Goal: Task Accomplishment & Management: Manage account settings

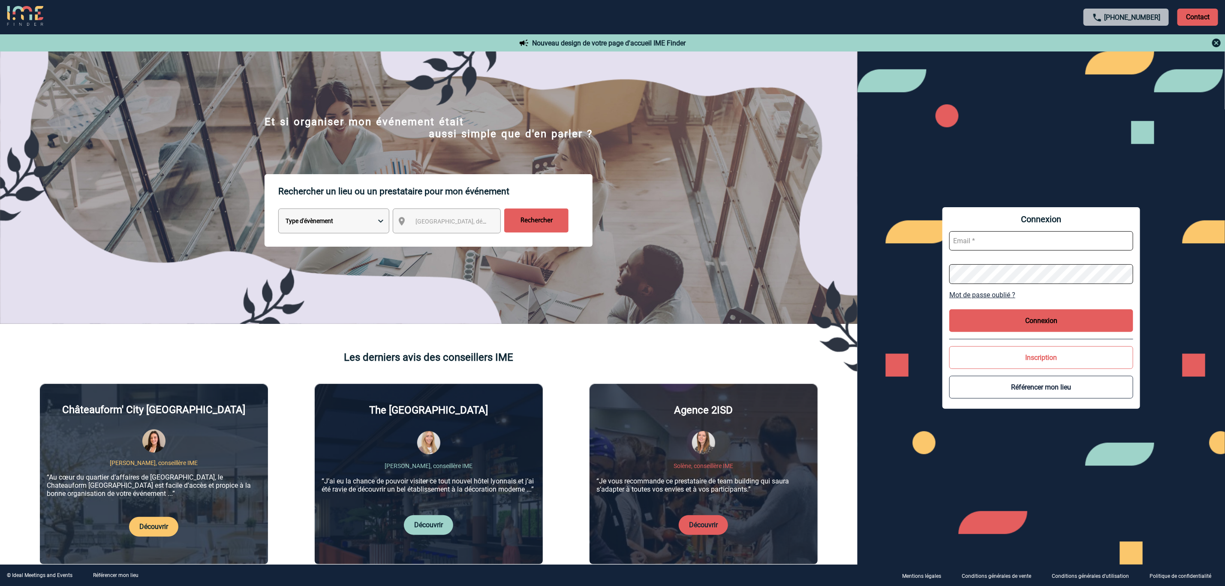
type input "mbouysse@ime-groupe.com"
click at [1045, 323] on button "Connexion" at bounding box center [1042, 320] width 184 height 23
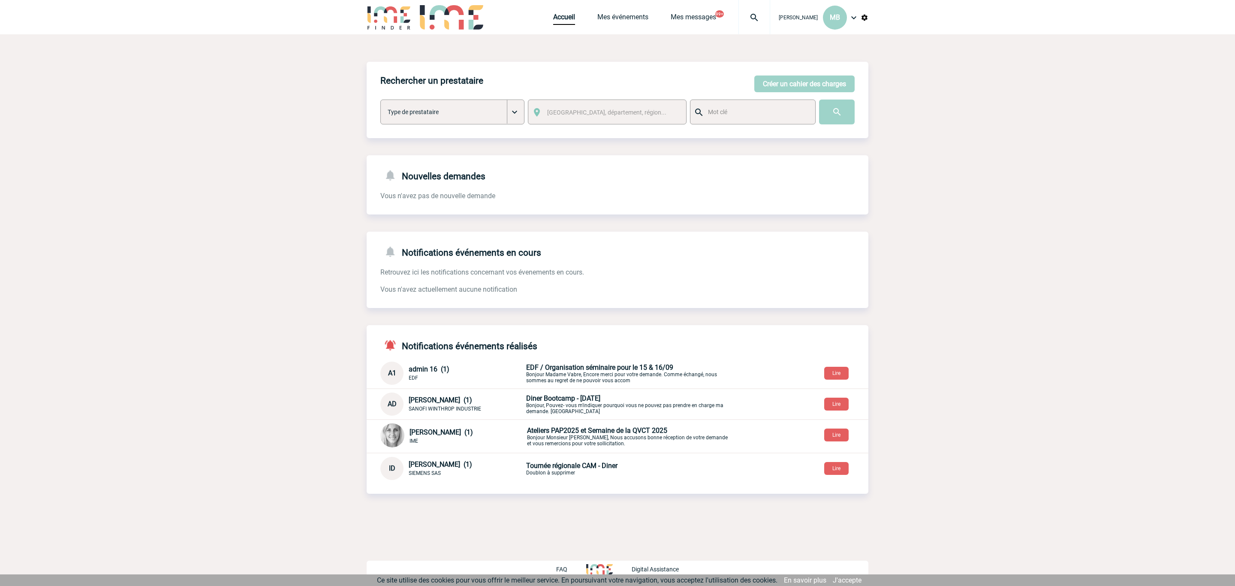
click at [855, 16] on img at bounding box center [854, 17] width 10 height 10
click at [990, 129] on body "Marion BOUYSSE MB Accueil Mes événements" at bounding box center [617, 293] width 1235 height 586
click at [565, 24] on link "Accueil" at bounding box center [564, 19] width 22 height 12
click at [625, 13] on link "Mes événements" at bounding box center [622, 19] width 51 height 12
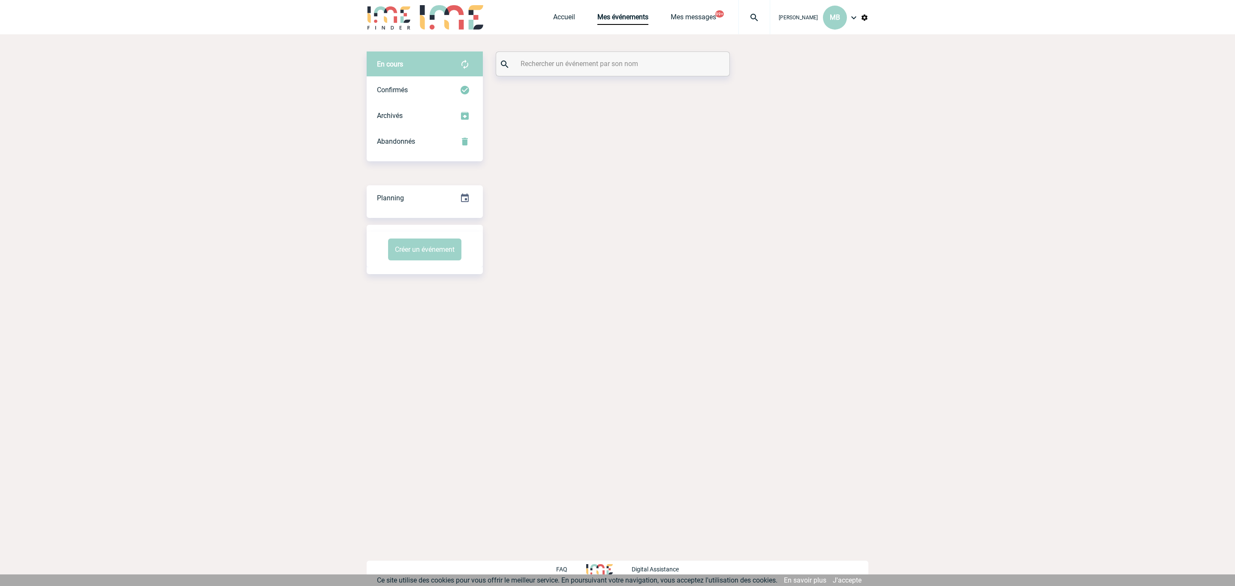
click at [563, 63] on input "text" at bounding box center [614, 63] width 191 height 12
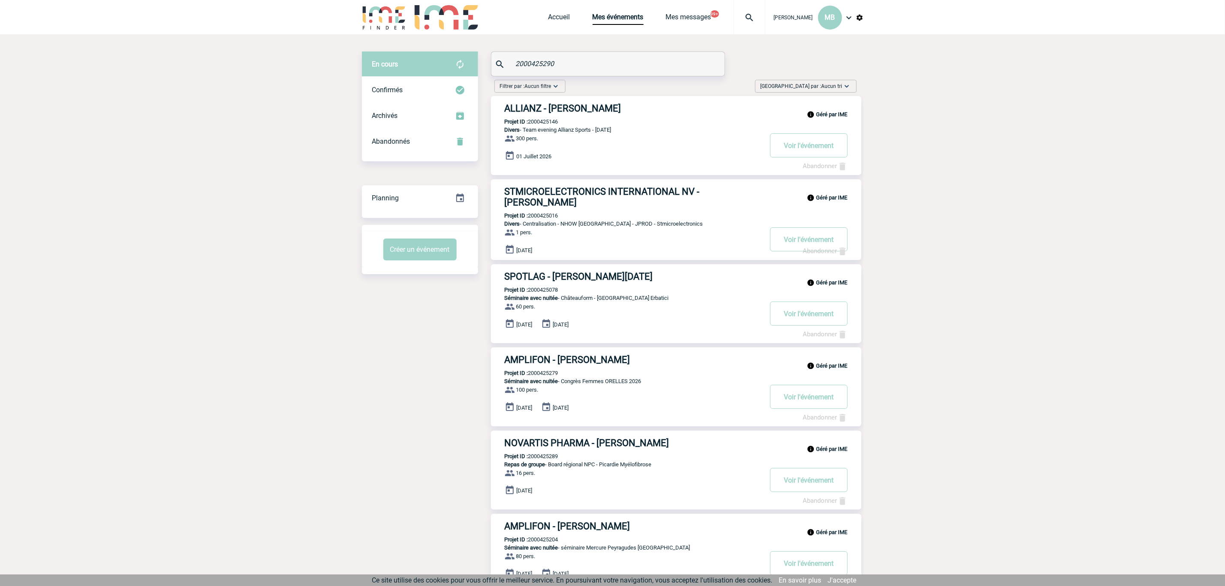
type input "2000425290"
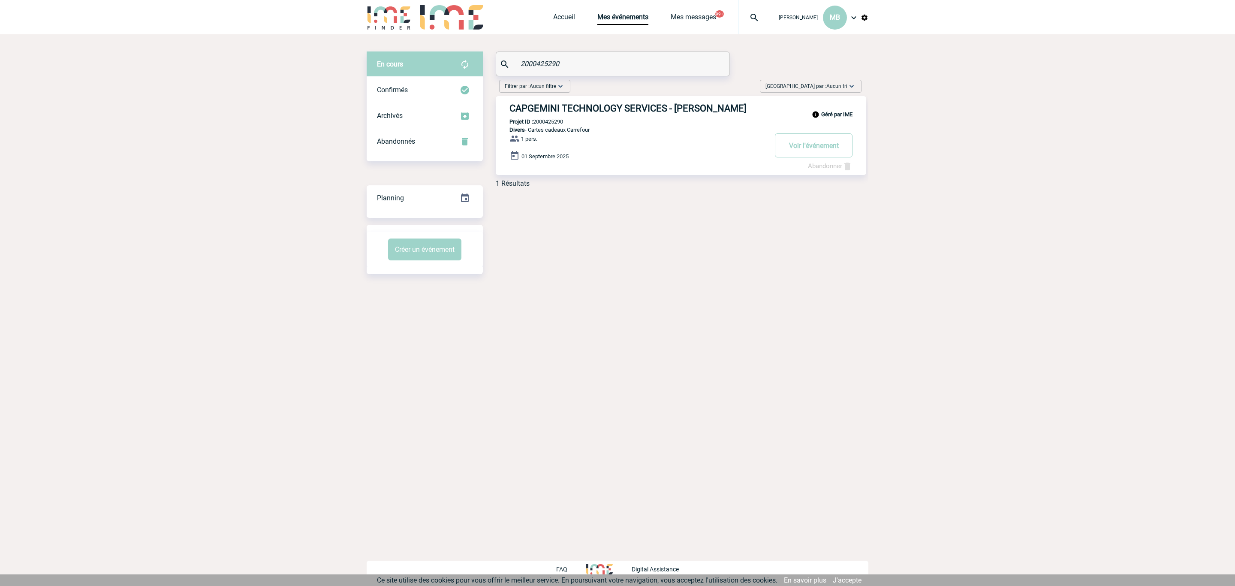
click at [611, 108] on h3 "CAPGEMINI TECHNOLOGY SERVICES - Leila OBREMSKI" at bounding box center [638, 108] width 257 height 11
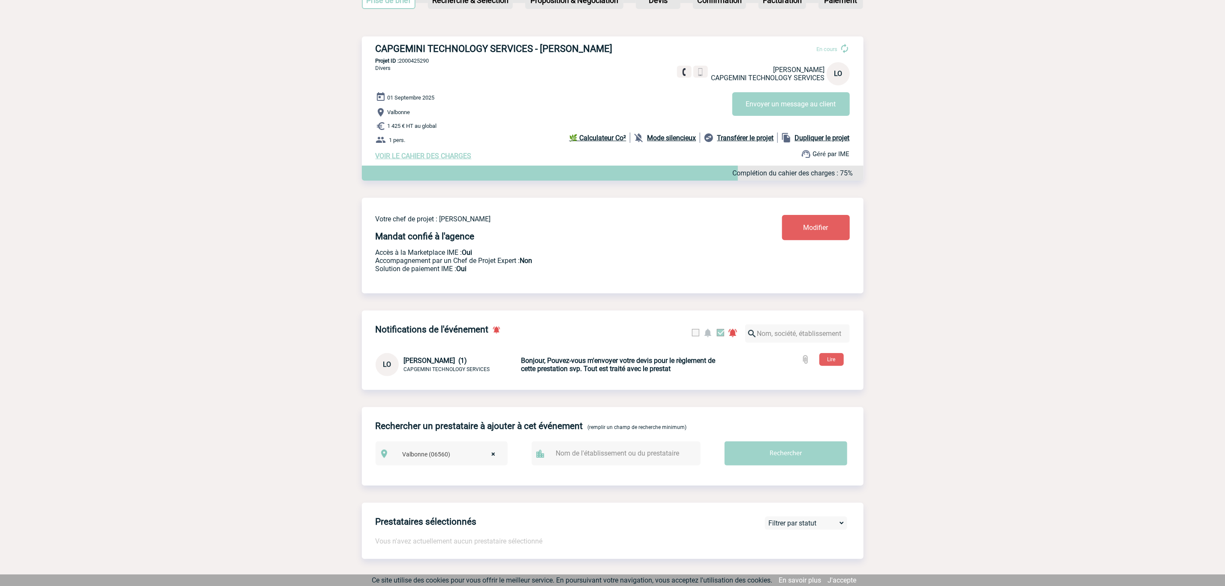
scroll to position [193, 0]
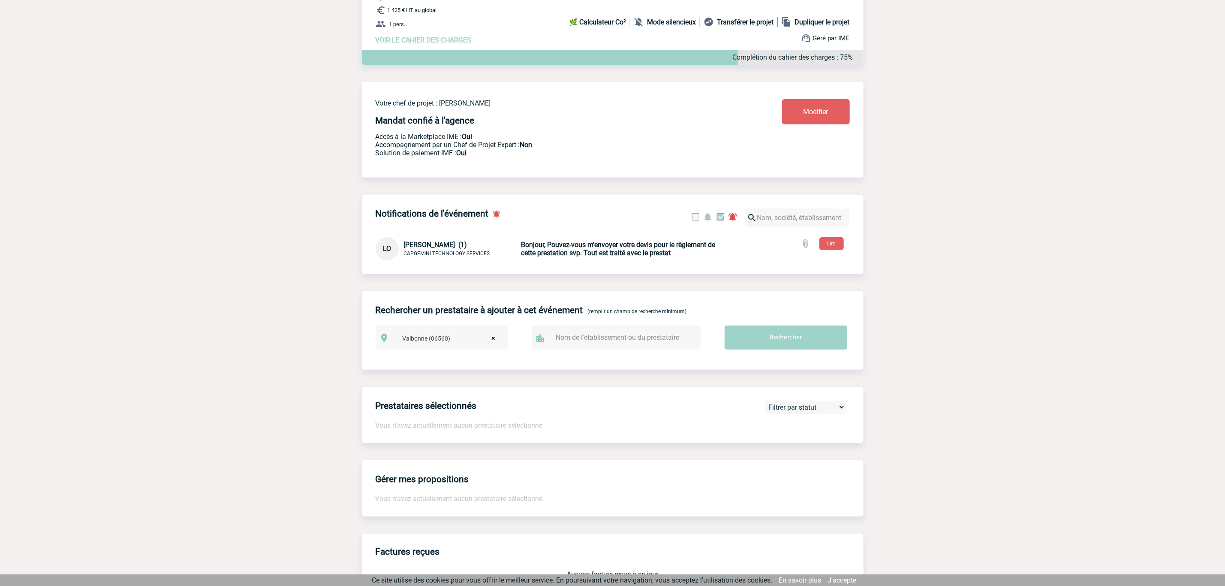
click at [607, 250] on b "Bonjour, Pouvez-vous m'envoyer votre devis pour le règlement de cette prestatio…" at bounding box center [619, 249] width 194 height 16
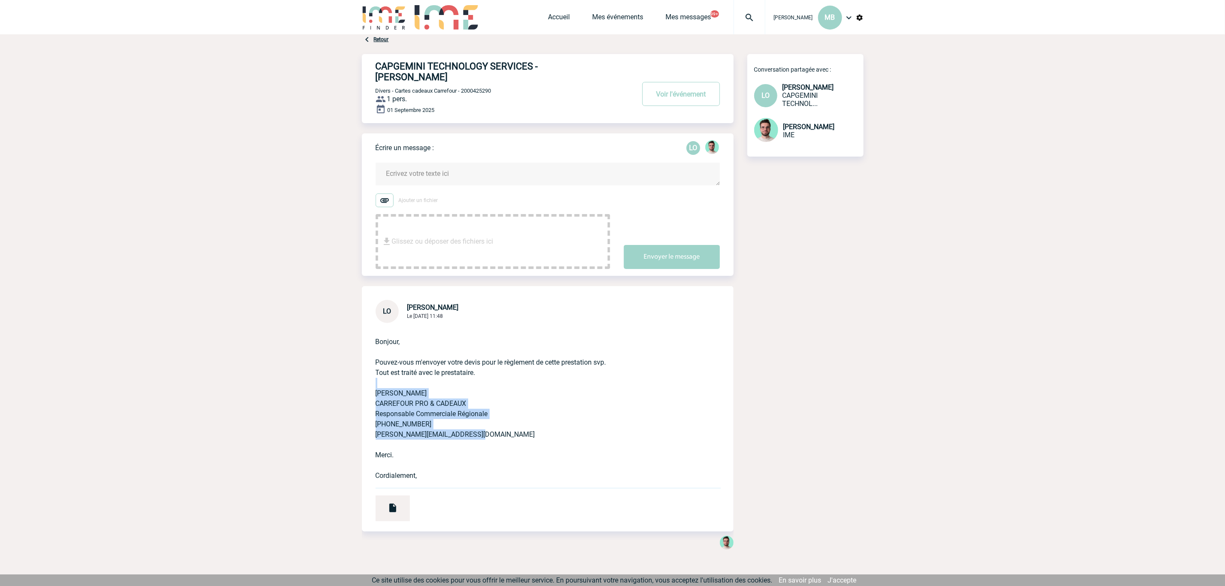
drag, startPoint x: 488, startPoint y: 423, endPoint x: 384, endPoint y: 376, distance: 114.2
click at [384, 376] on p "Bonjour, Pouvez-vous m'envoyer votre devis pour le règlement de cette prestatio…" at bounding box center [536, 402] width 320 height 158
click at [625, 408] on p "Bonjour, Pouvez-vous m'envoyer votre devis pour le règlement de cette prestatio…" at bounding box center [536, 402] width 320 height 158
click at [390, 503] on img at bounding box center [393, 508] width 10 height 10
click at [884, 275] on body "Marion BOUYSSE MB Accueil Mes événements" at bounding box center [612, 300] width 1225 height 601
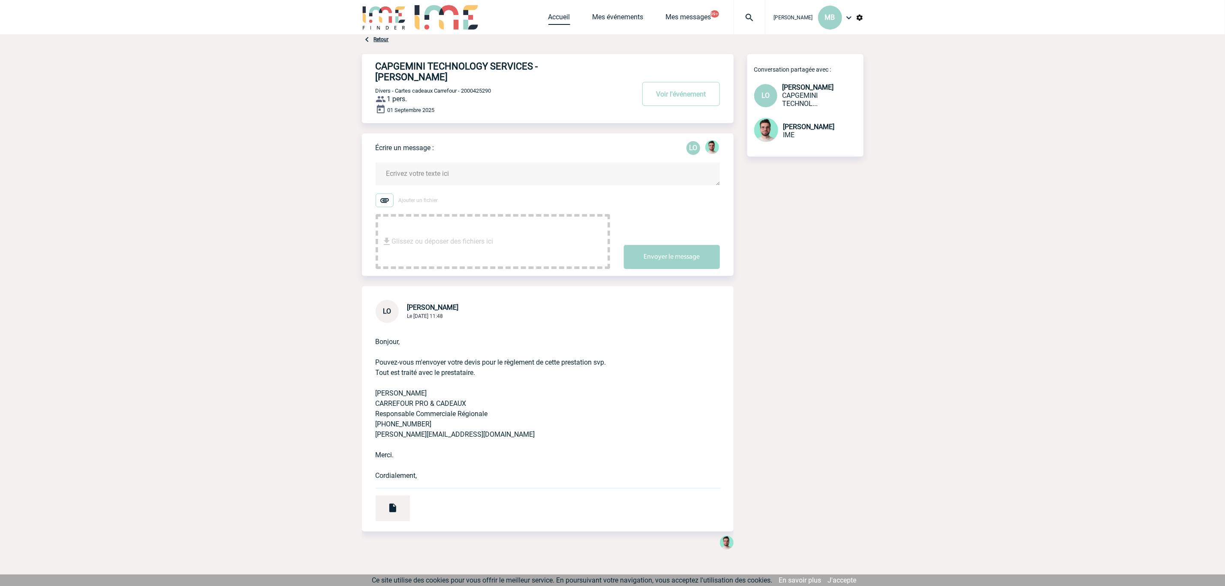
click at [560, 17] on link "Accueil" at bounding box center [560, 19] width 22 height 12
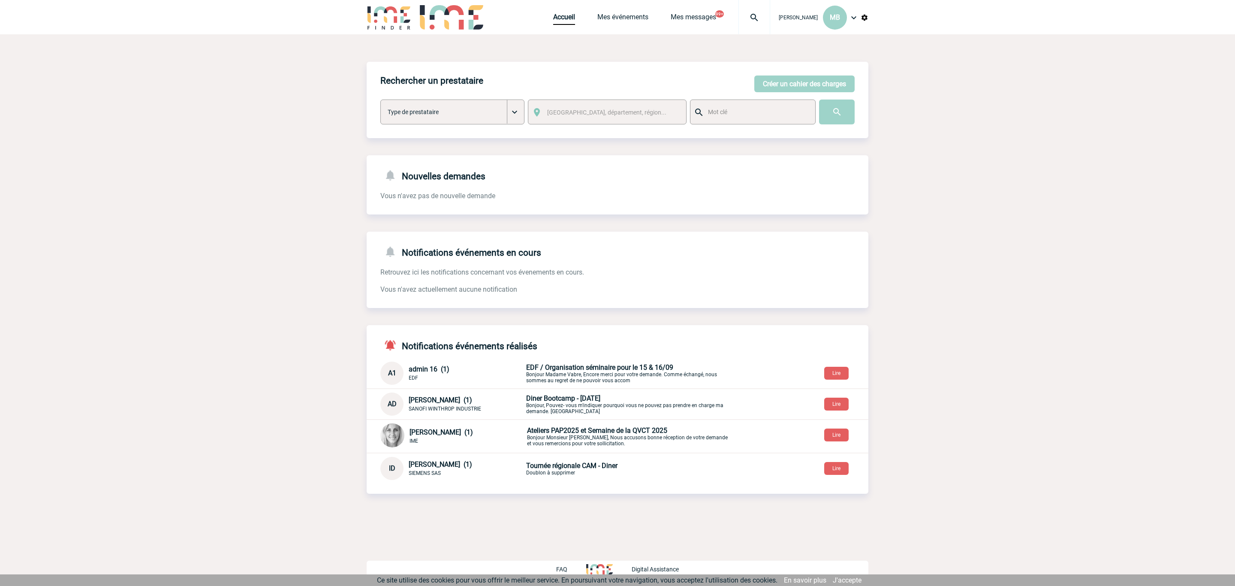
click at [592, 440] on p "Ateliers PAP2025 et Semaine de la QVCT 2025 Bonjour Monsieur Mendli, Nous accus…" at bounding box center [628, 436] width 202 height 20
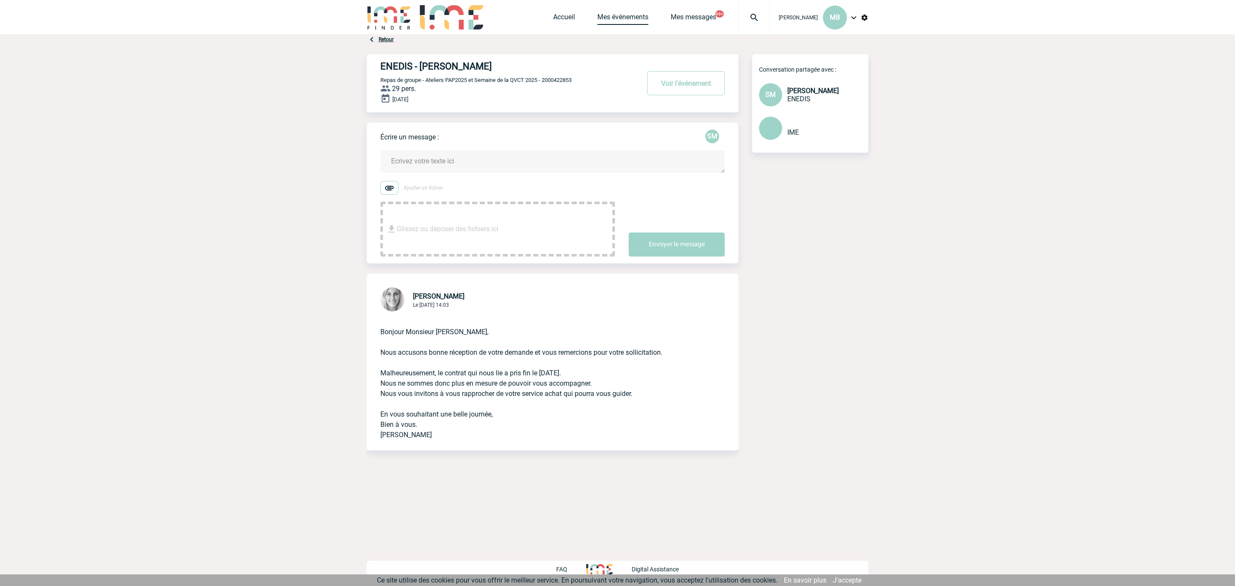
click at [621, 21] on link "Mes événements" at bounding box center [622, 19] width 51 height 12
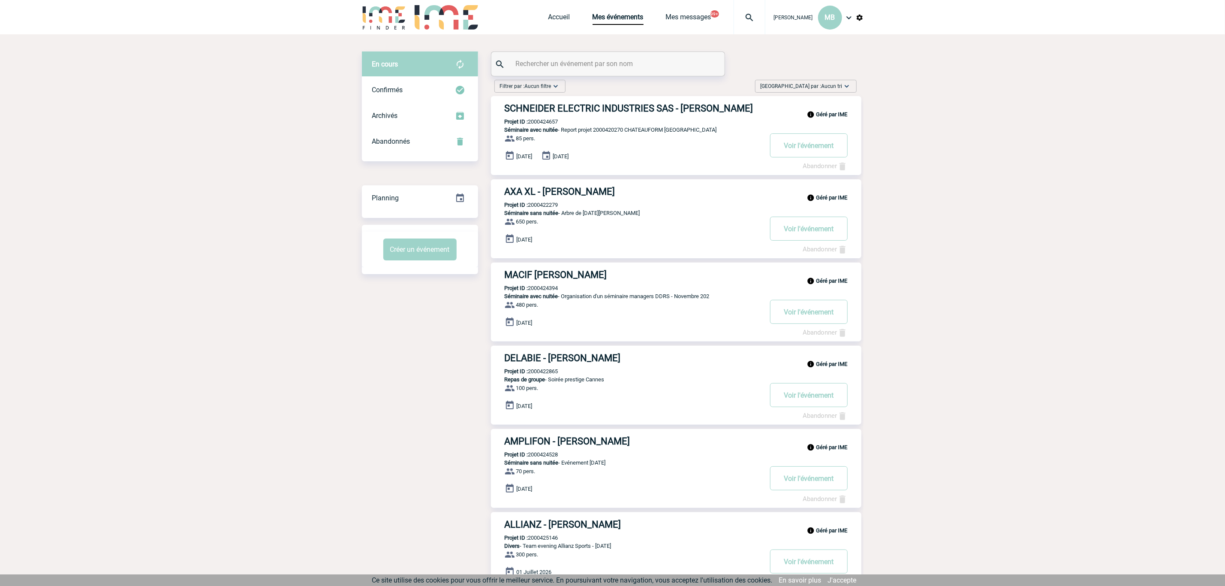
click at [599, 60] on input "text" at bounding box center [609, 63] width 191 height 12
type input "2000"
